Goal: Check status: Check status

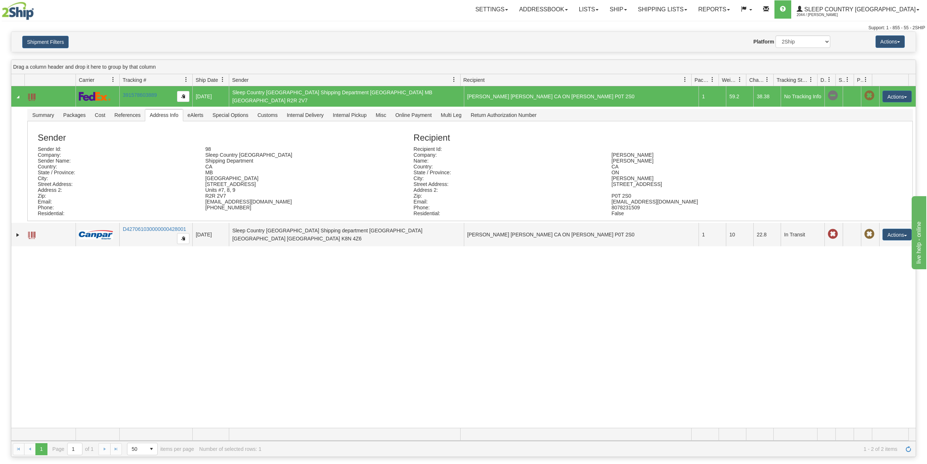
click at [43, 33] on div "Shipment Filters Website Agent Nothing selected Client User Platform 2Ship Impo…" at bounding box center [463, 42] width 905 height 20
click at [45, 37] on button "Shipment Filters" at bounding box center [45, 42] width 46 height 12
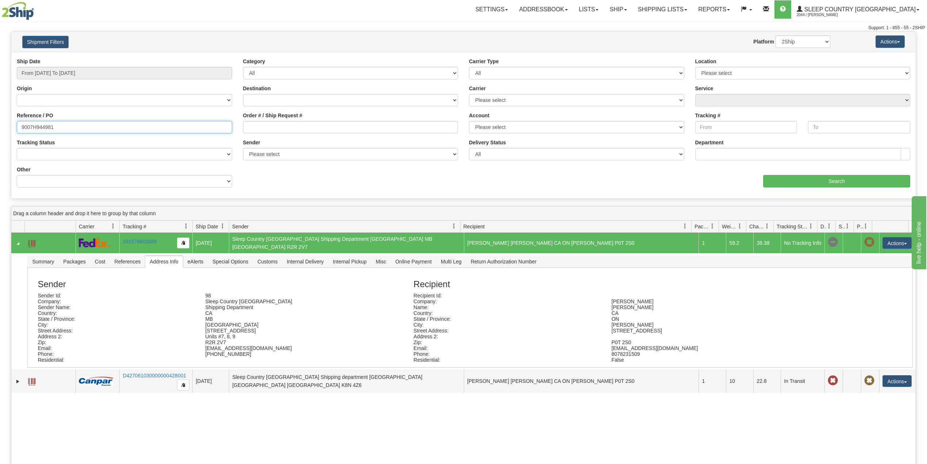
click at [42, 125] on input "9007H944981" at bounding box center [124, 127] width 215 height 12
paste input "0H98414"
type input "9000H984141"
click at [845, 180] on input "Search" at bounding box center [837, 181] width 147 height 12
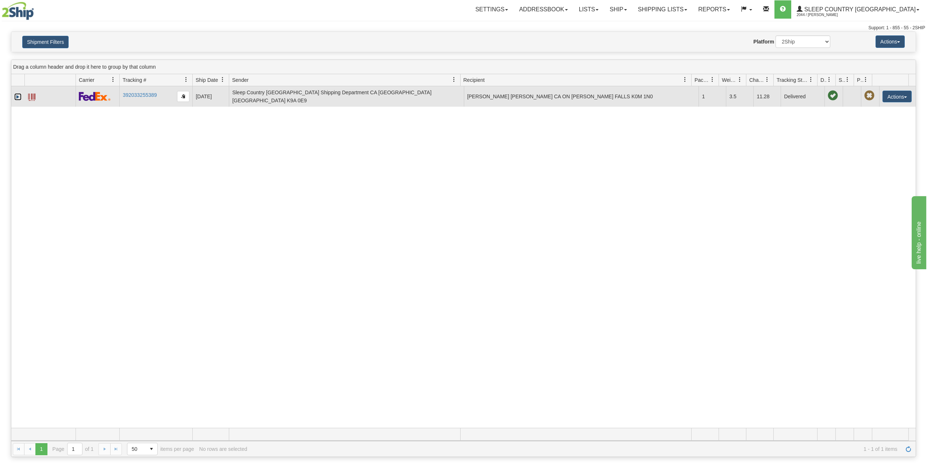
click at [14, 98] on link "Expand" at bounding box center [17, 96] width 7 height 7
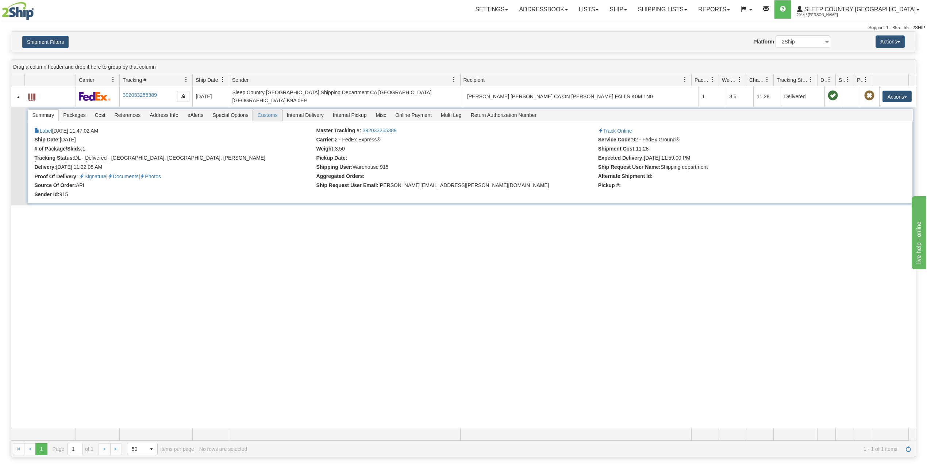
click at [266, 113] on span "Customs" at bounding box center [267, 115] width 29 height 12
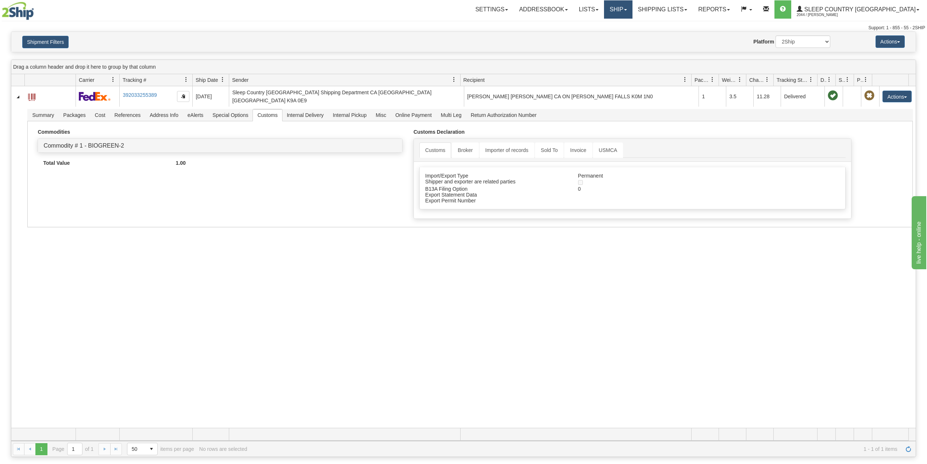
click at [632, 15] on link "Ship" at bounding box center [618, 9] width 28 height 18
click at [625, 36] on span "OnHold / Order Queue" at bounding box center [599, 35] width 51 height 6
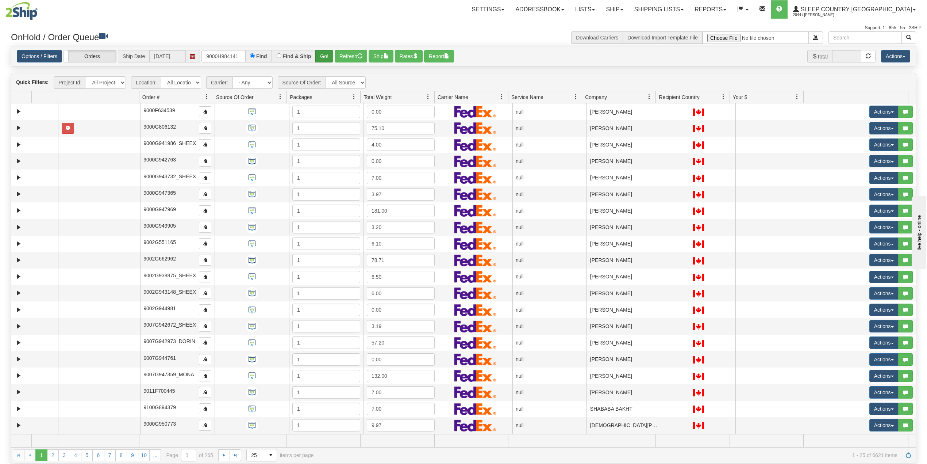
type input "9000H984141"
click at [329, 53] on button "Go!" at bounding box center [324, 56] width 18 height 12
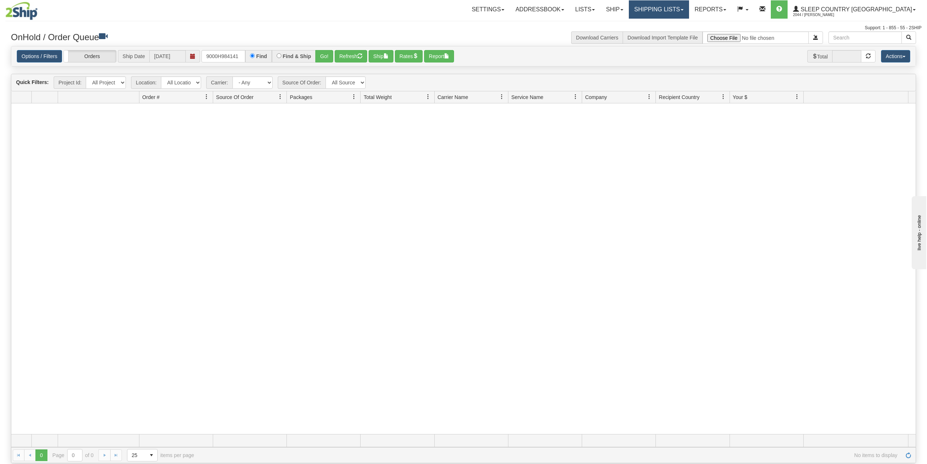
click at [689, 3] on link "Shipping lists" at bounding box center [659, 9] width 60 height 18
click at [689, 21] on link "Current Shipments" at bounding box center [653, 25] width 71 height 9
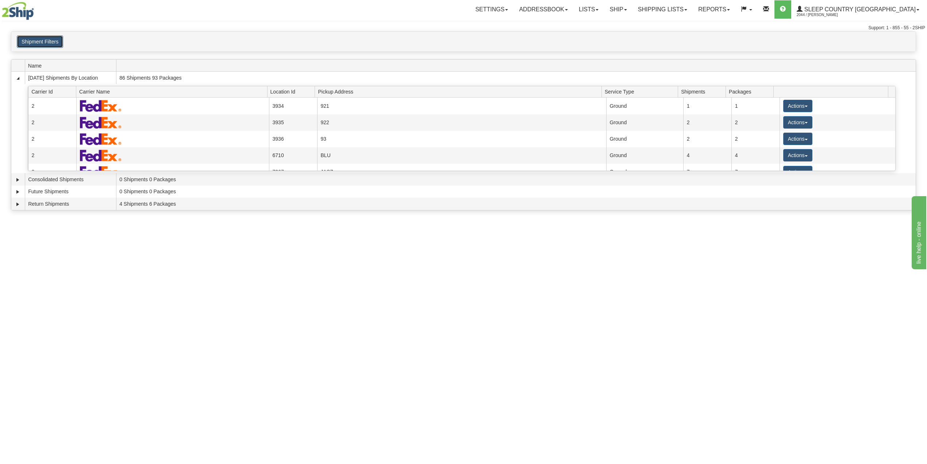
click at [44, 44] on button "Shipment Filters" at bounding box center [40, 41] width 46 height 12
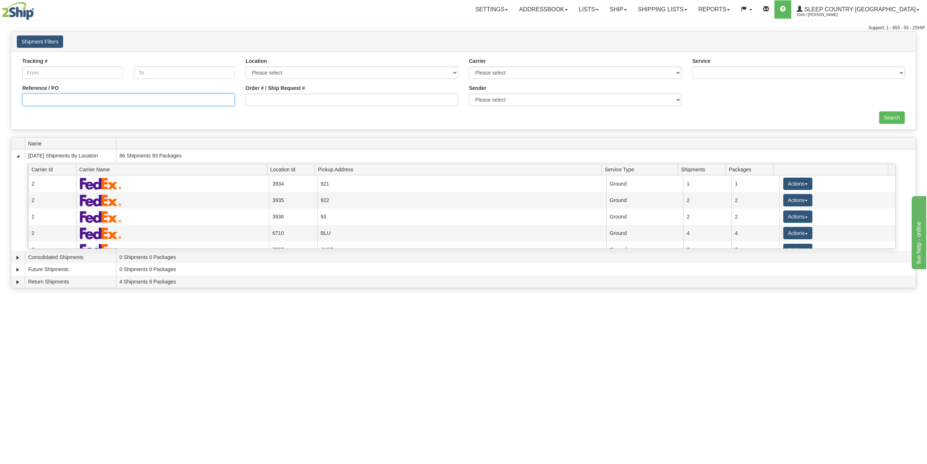
click at [68, 102] on input "Reference / PO" at bounding box center [128, 99] width 213 height 12
paste input "9000H984141"
type input "9000H984141"
click at [891, 119] on input "Search" at bounding box center [893, 117] width 26 height 12
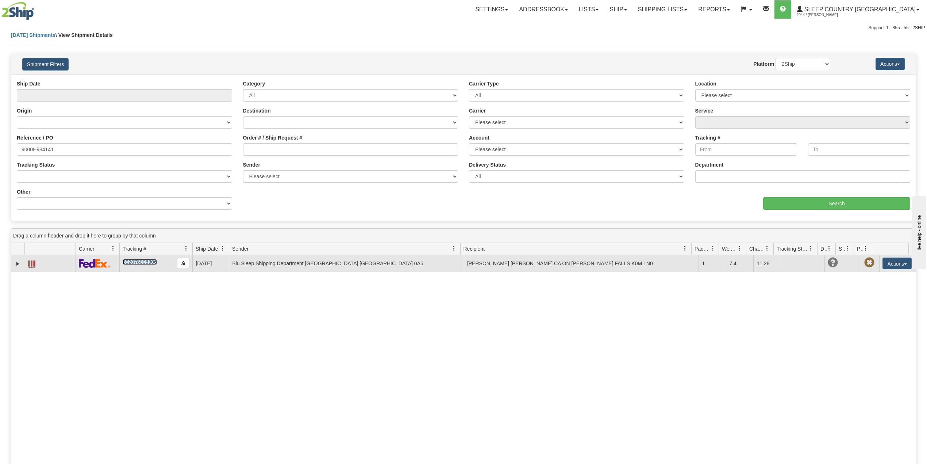
click at [148, 264] on link "392078008306" at bounding box center [140, 262] width 34 height 6
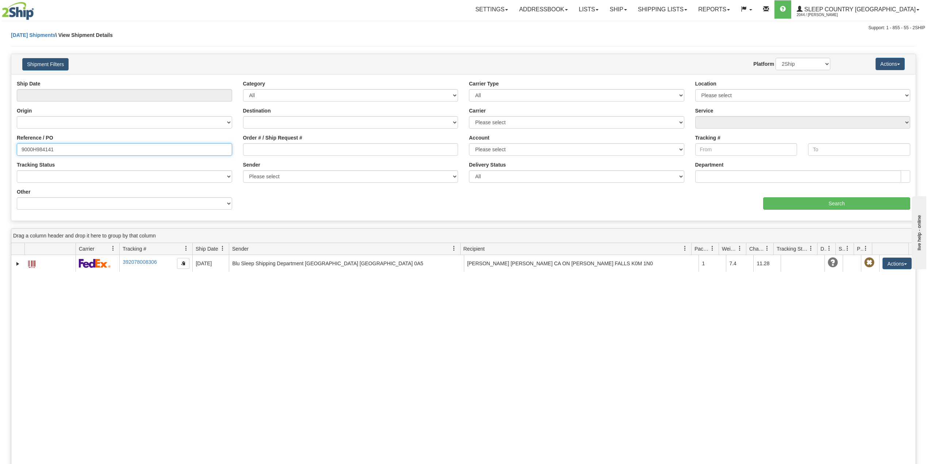
click at [38, 146] on input "9000H984141" at bounding box center [124, 149] width 215 height 12
paste input "6369"
type input "9000H986369"
click at [830, 205] on input "Search" at bounding box center [837, 203] width 147 height 12
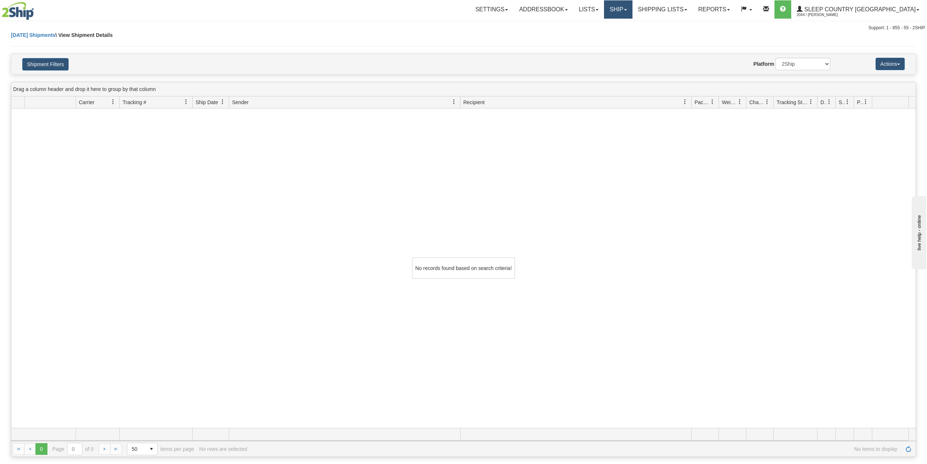
click at [632, 8] on link "Ship" at bounding box center [618, 9] width 28 height 18
click at [625, 32] on span "OnHold / Order Queue" at bounding box center [599, 35] width 51 height 6
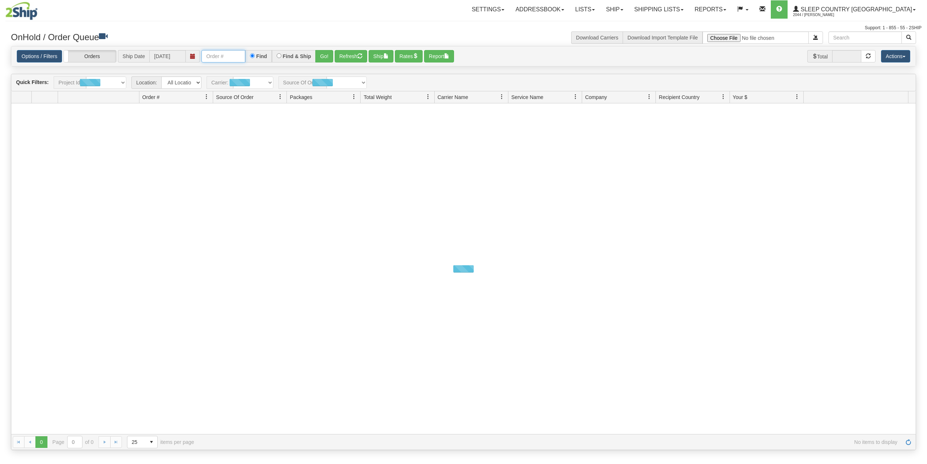
drag, startPoint x: 0, startPoint y: 0, endPoint x: 236, endPoint y: 60, distance: 243.4
click at [237, 53] on input "text" at bounding box center [224, 56] width 44 height 12
paste input "9000H986369"
type input "9000H986369"
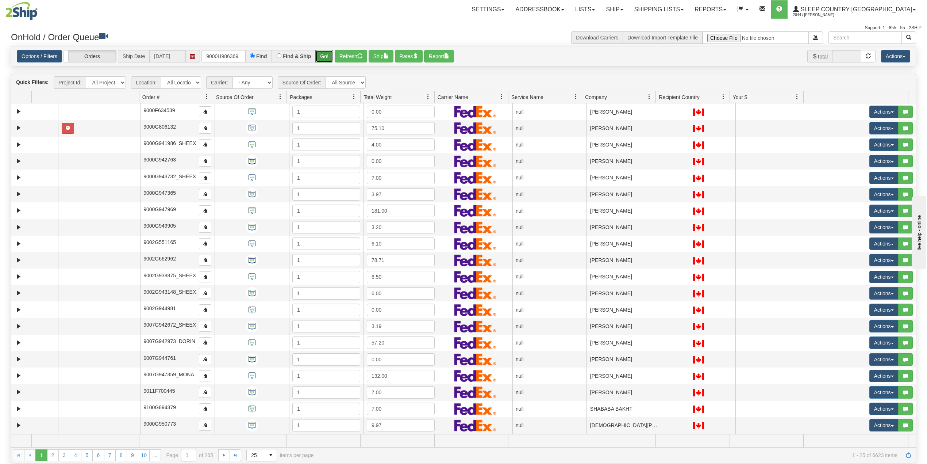
click at [326, 57] on button "Go!" at bounding box center [324, 56] width 18 height 12
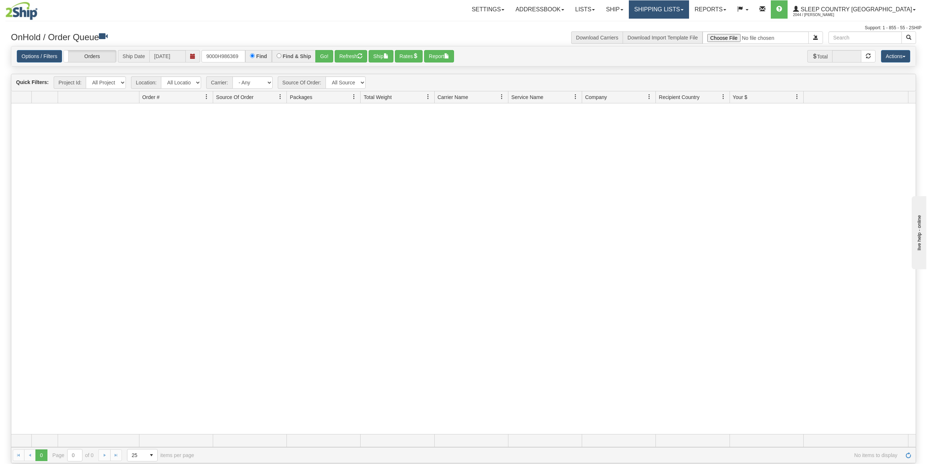
click at [672, 13] on link "Shipping lists" at bounding box center [659, 9] width 60 height 18
click at [676, 39] on link "Search Shipment History" at bounding box center [653, 34] width 71 height 9
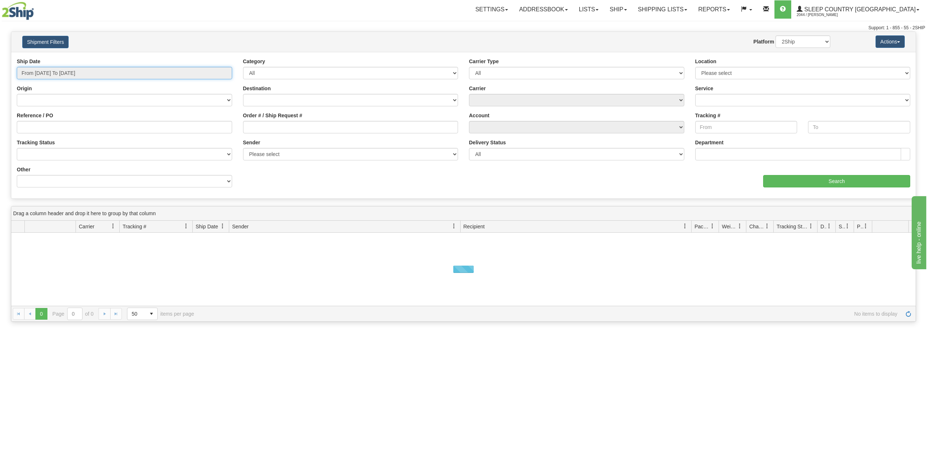
click at [59, 67] on input "From [DATE] To [DATE]" at bounding box center [124, 73] width 215 height 12
click at [45, 123] on li "Last 30 Days" at bounding box center [49, 126] width 58 height 10
type input "From [DATE] To [DATE]"
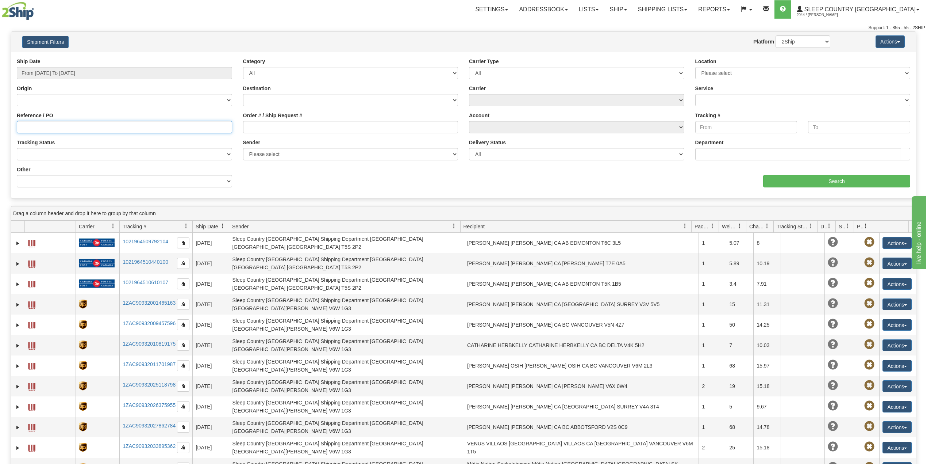
click at [67, 129] on input "Reference / PO" at bounding box center [124, 127] width 215 height 12
paste input "9000H986369"
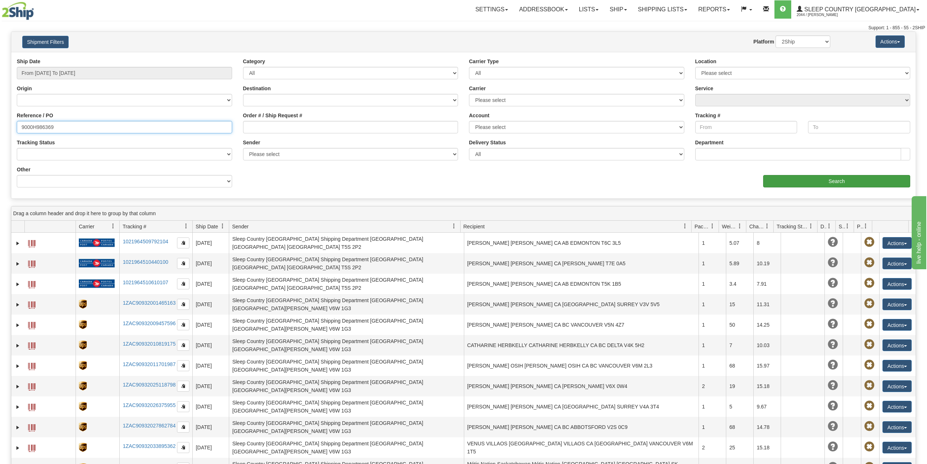
type input "9000H986369"
click at [841, 182] on input "Search" at bounding box center [837, 181] width 147 height 12
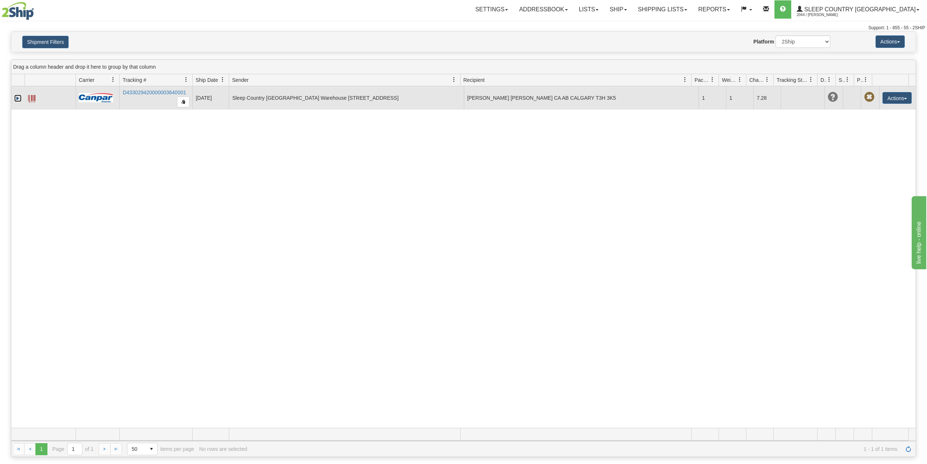
click at [15, 96] on link "Expand" at bounding box center [17, 98] width 7 height 7
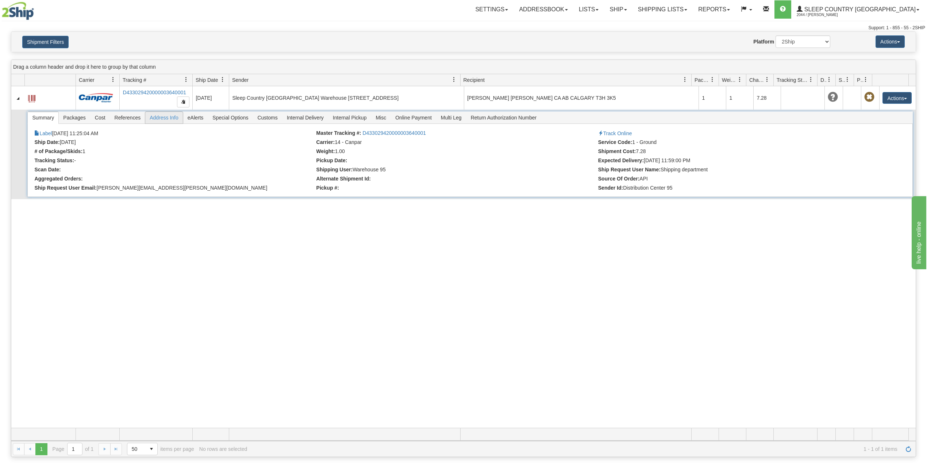
click at [161, 122] on span "Address Info" at bounding box center [164, 118] width 38 height 12
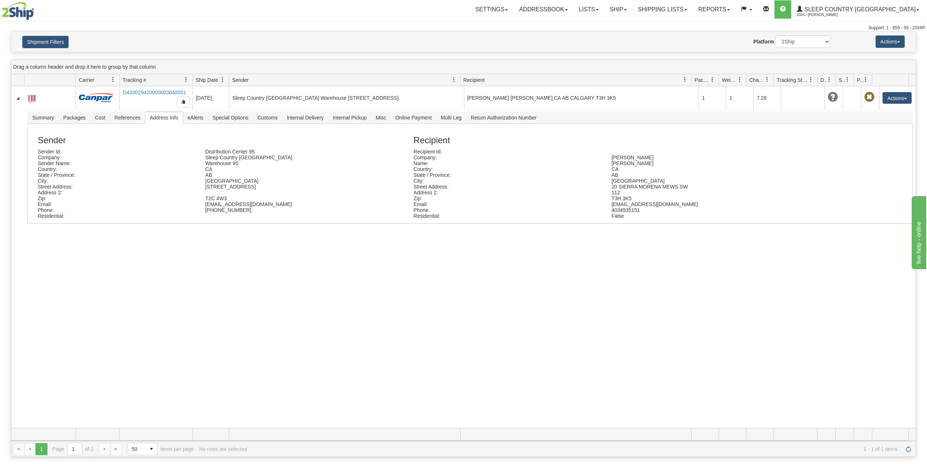
click at [132, 332] on div "31440524 2044 D433029420000003640001 [DATE] [DATE] 11:25:04 AM Sleep Country [G…" at bounding box center [463, 256] width 905 height 341
